Goal: Transaction & Acquisition: Purchase product/service

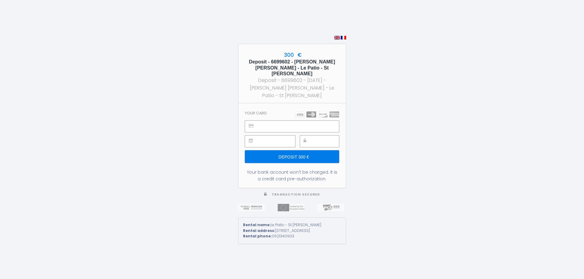
click at [313, 136] on iframe at bounding box center [325, 141] width 25 height 11
click at [308, 153] on input "Deposit 300 €" at bounding box center [292, 156] width 94 height 13
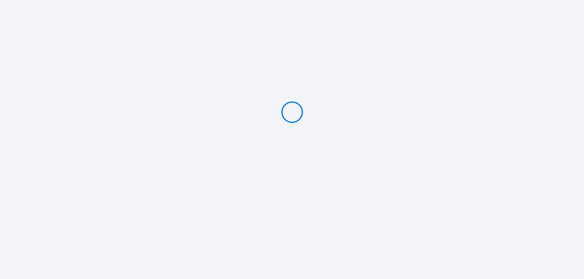
type input "Deposit 300 €"
